Goal: Information Seeking & Learning: Learn about a topic

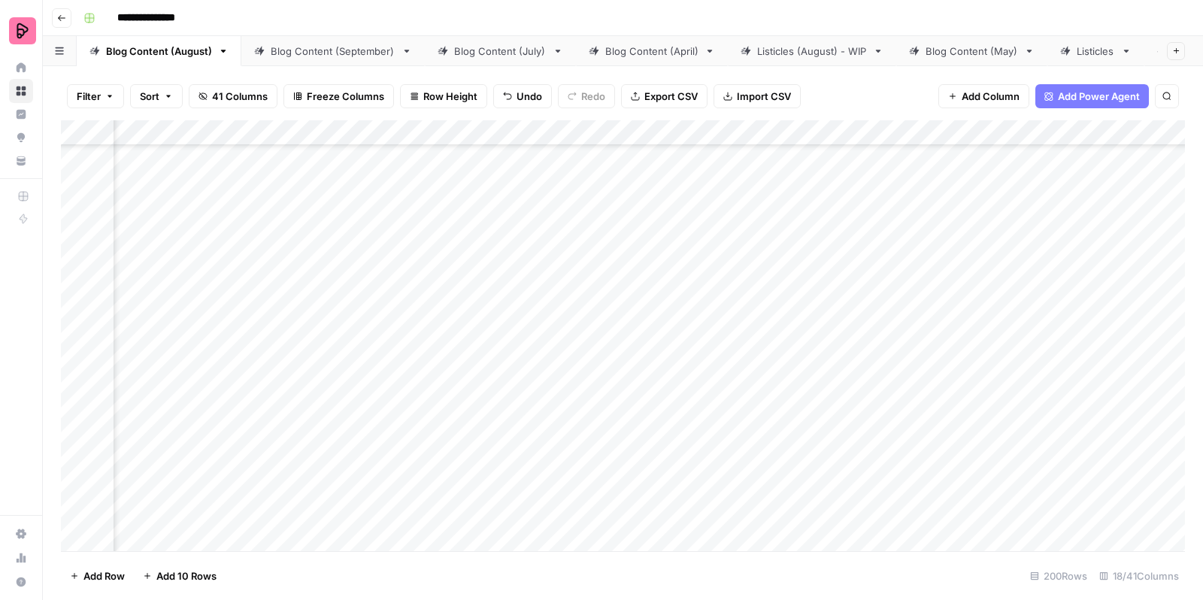
scroll to position [6958, 754]
